Goal: Information Seeking & Learning: Learn about a topic

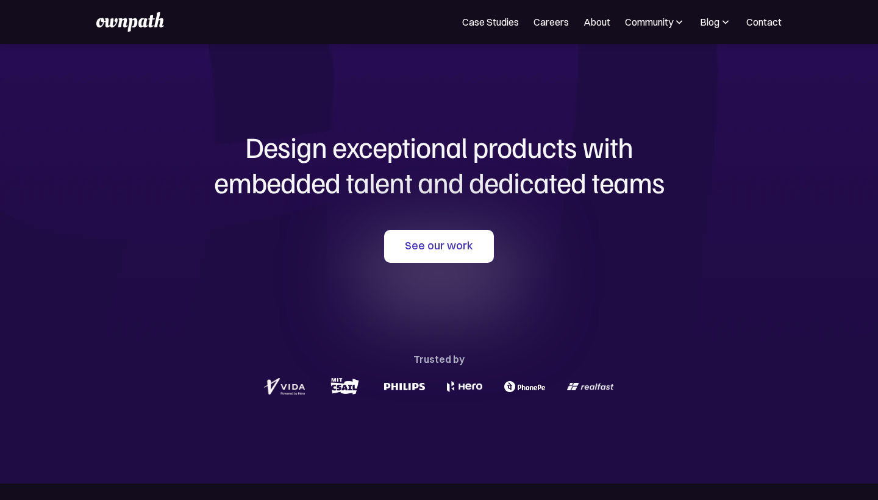
scroll to position [5, 0]
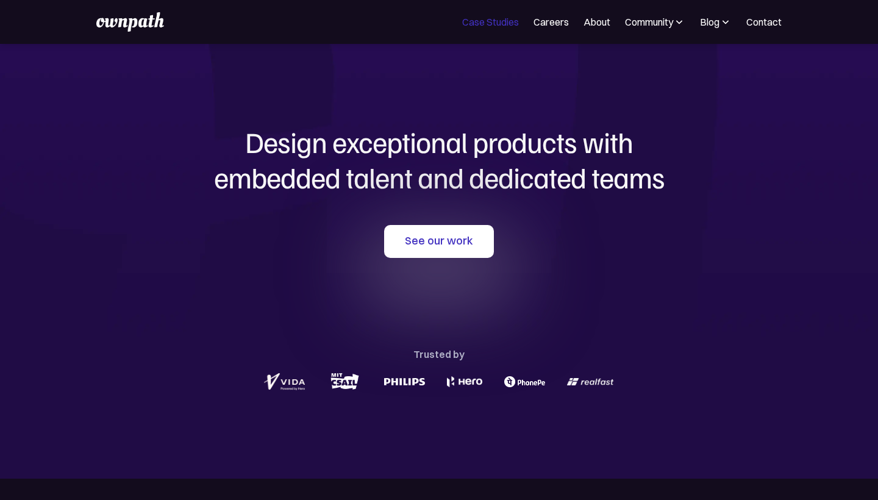
click at [494, 22] on link "Case Studies" at bounding box center [490, 22] width 57 height 15
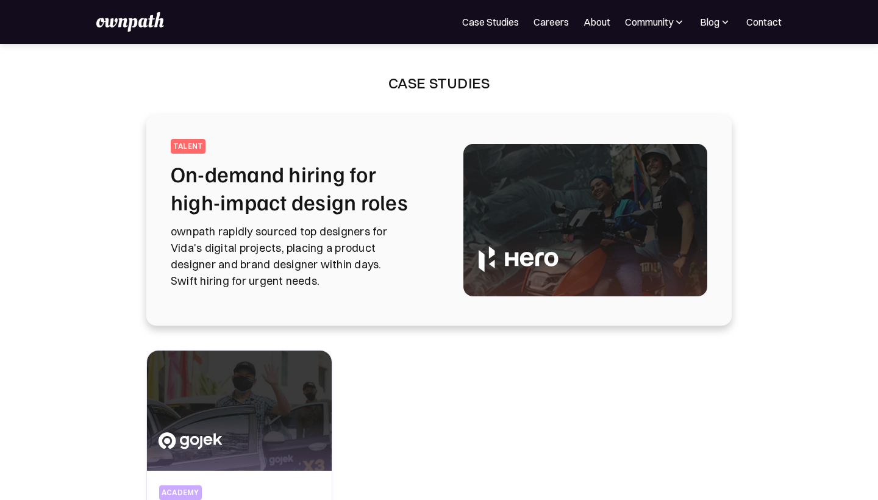
click at [270, 202] on h2 "On-demand hiring for high-impact design roles" at bounding box center [302, 188] width 263 height 56
click at [208, 193] on h2 "On-demand hiring for high-impact design roles" at bounding box center [302, 188] width 263 height 56
click at [215, 205] on h2 "On-demand hiring for high-impact design roles" at bounding box center [302, 188] width 263 height 56
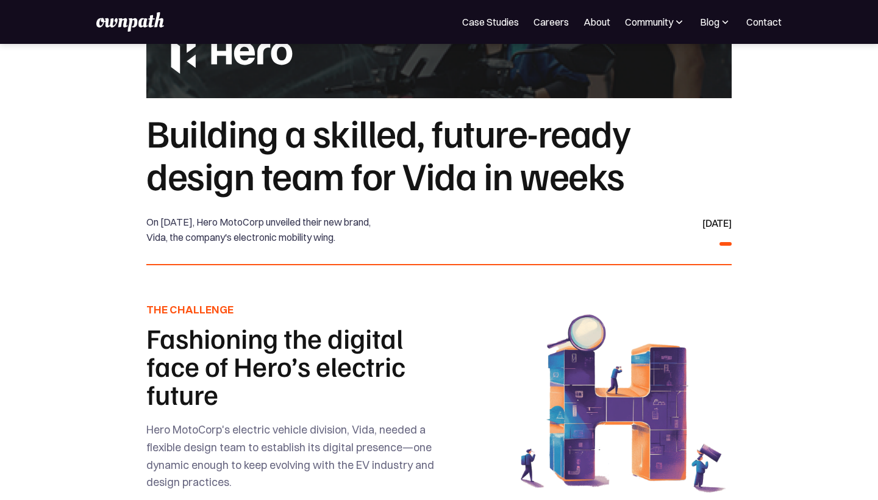
scroll to position [173, 0]
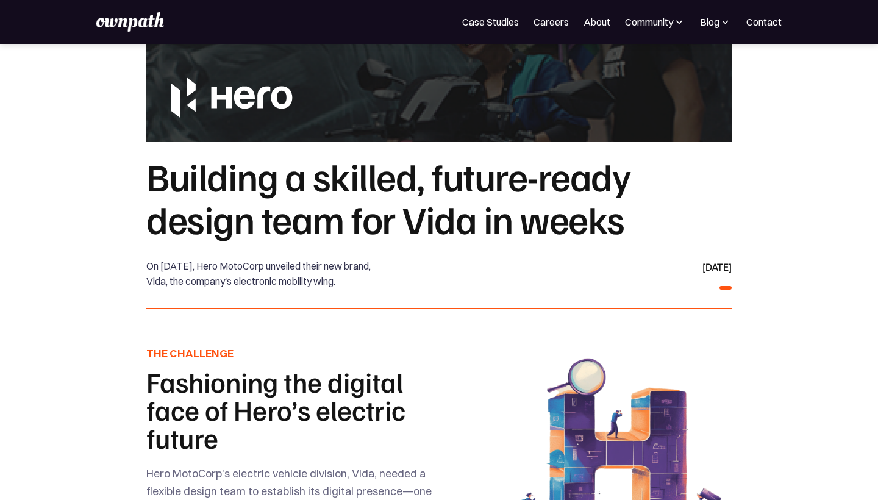
scroll to position [154, 0]
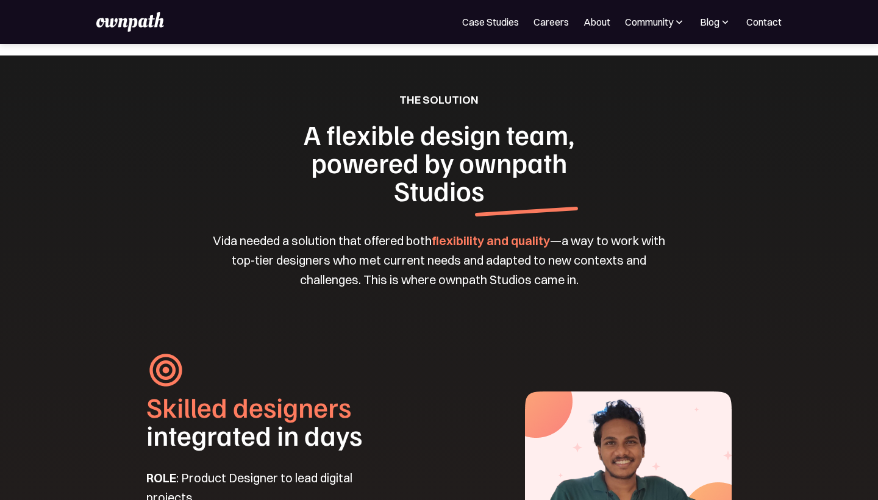
scroll to position [1139, 0]
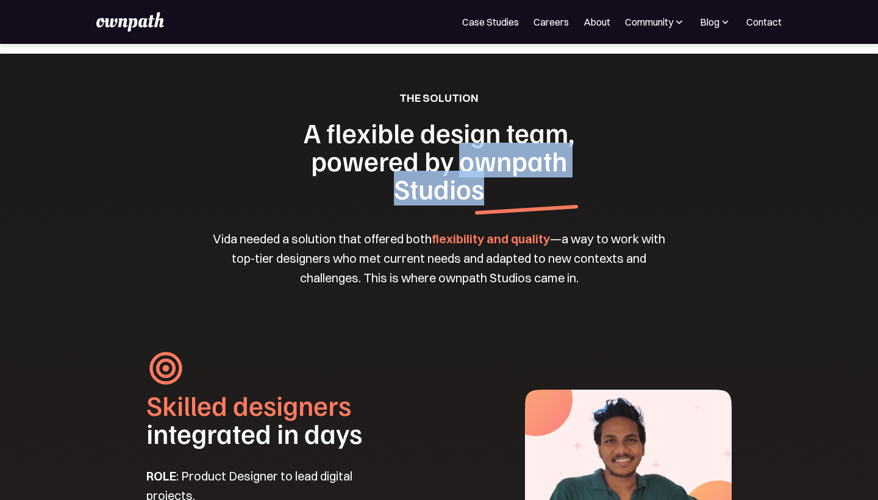
drag, startPoint x: 460, startPoint y: 180, endPoint x: 504, endPoint y: 210, distance: 53.3
click at [505, 202] on h1 "A flexible design team, powered by ownpath Studios" at bounding box center [438, 160] width 351 height 84
click at [504, 202] on h1 "A flexible design team, powered by ownpath Studios" at bounding box center [438, 160] width 351 height 84
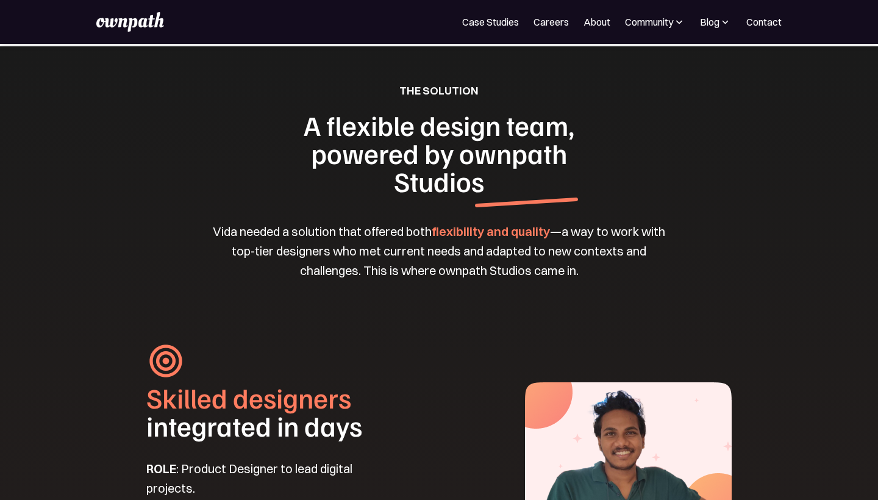
scroll to position [1166, 0]
